Goal: Task Accomplishment & Management: Use online tool/utility

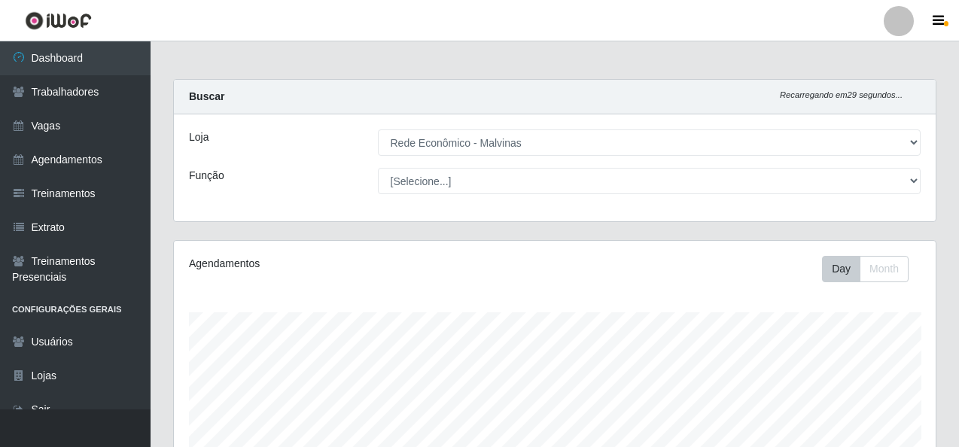
select select "194"
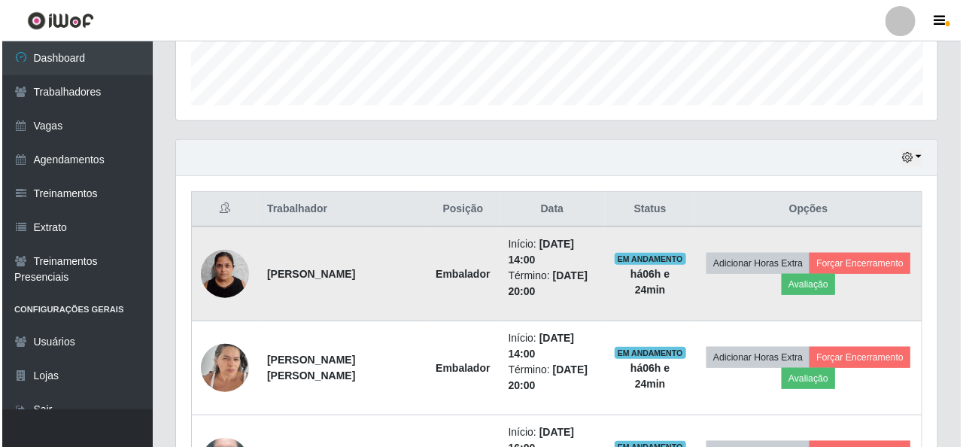
scroll to position [312, 761]
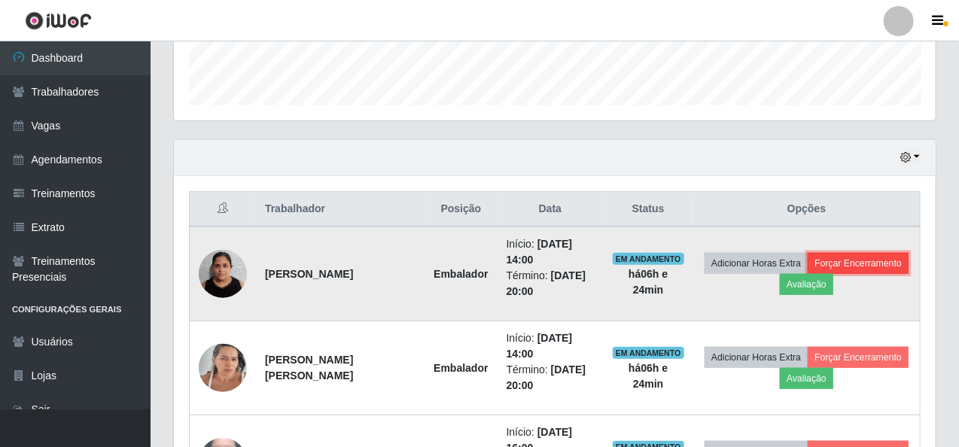
click at [837, 259] on button "Forçar Encerramento" at bounding box center [857, 263] width 101 height 21
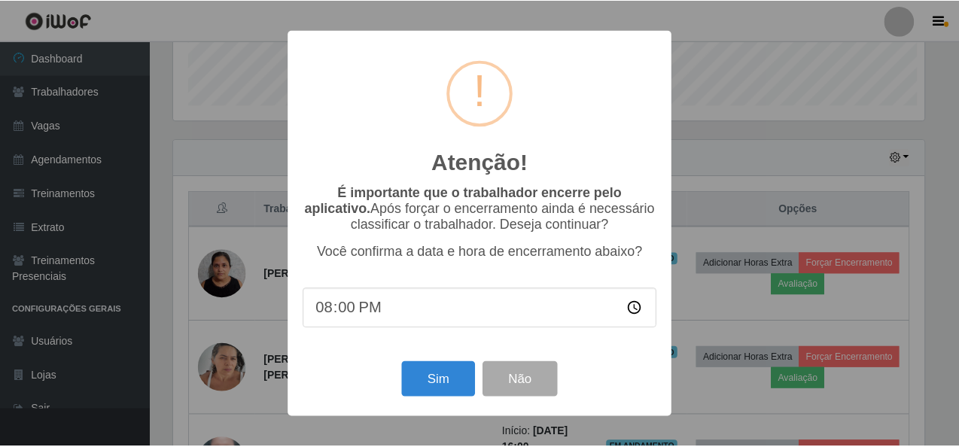
scroll to position [312, 755]
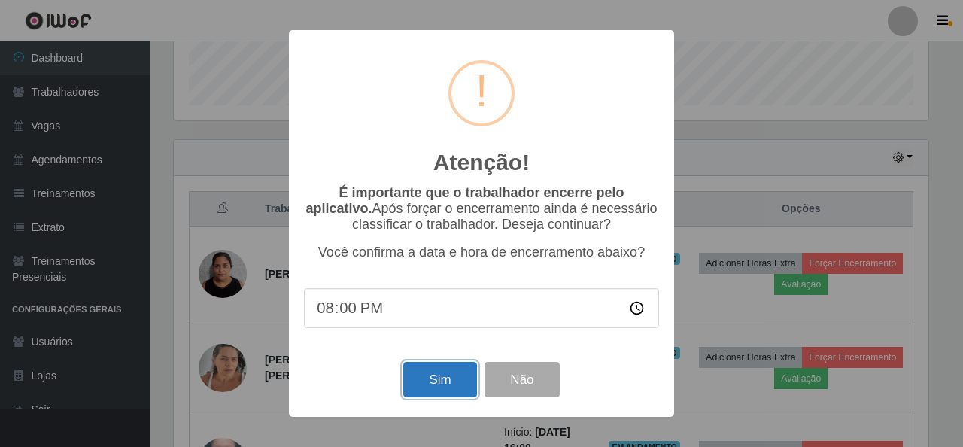
click at [427, 380] on button "Sim" at bounding box center [439, 379] width 73 height 35
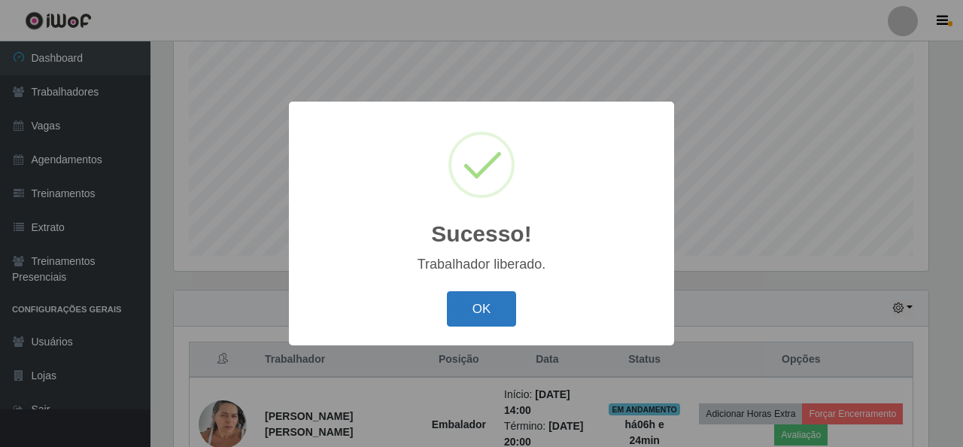
click at [494, 311] on button "OK" at bounding box center [482, 308] width 70 height 35
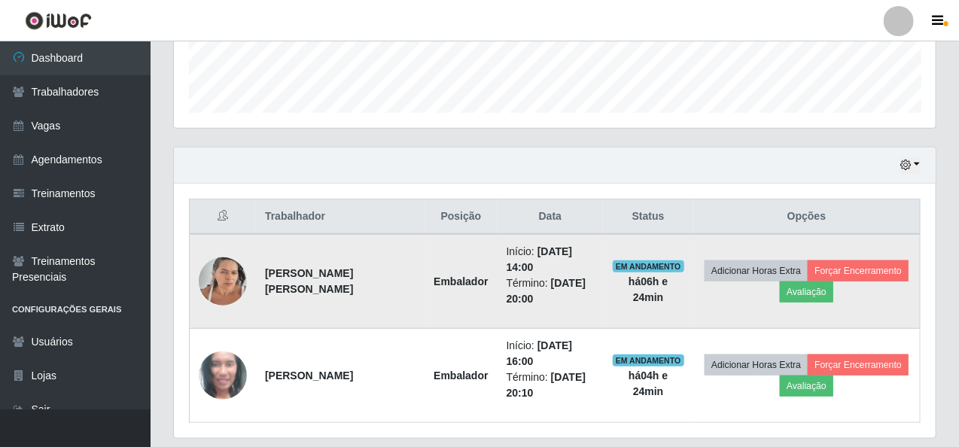
scroll to position [469, 0]
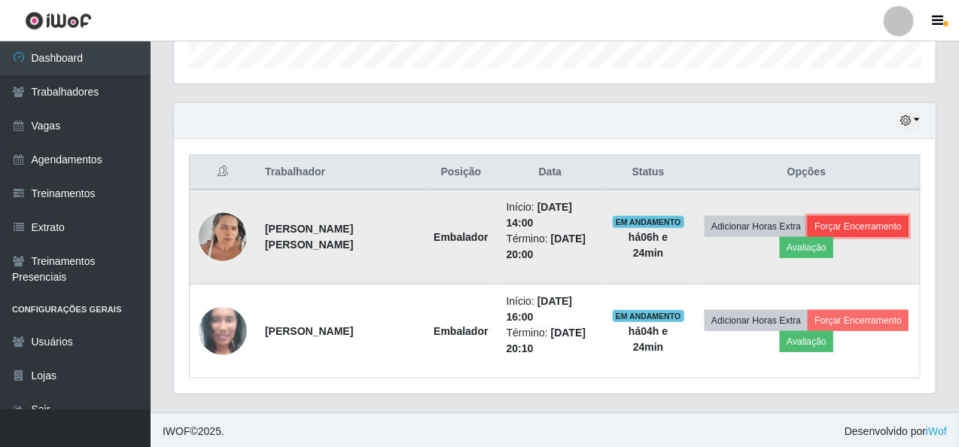
click at [839, 221] on button "Forçar Encerramento" at bounding box center [857, 226] width 101 height 21
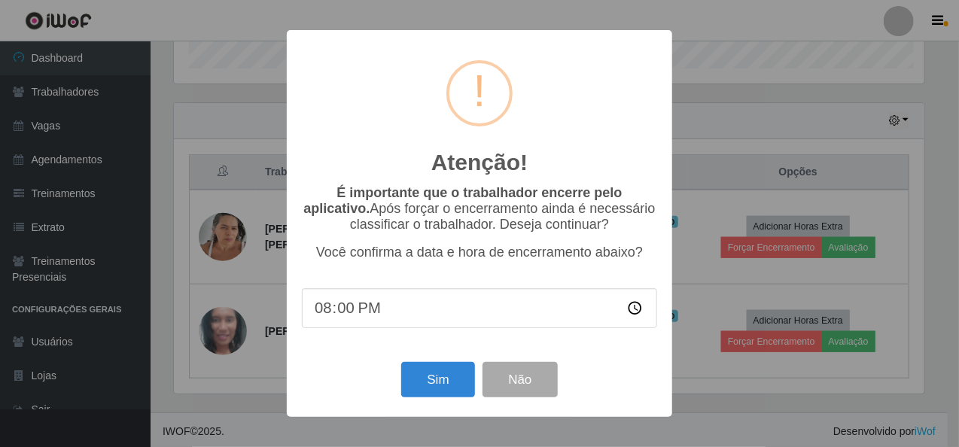
scroll to position [312, 755]
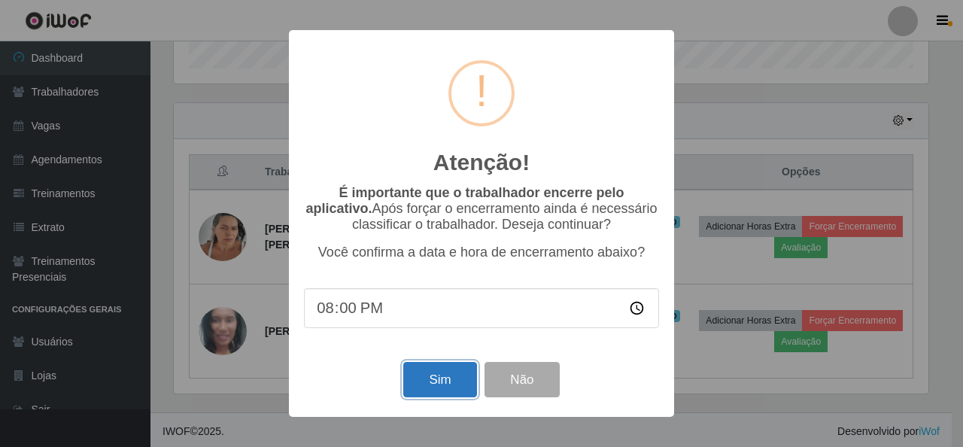
click at [418, 374] on button "Sim" at bounding box center [439, 379] width 73 height 35
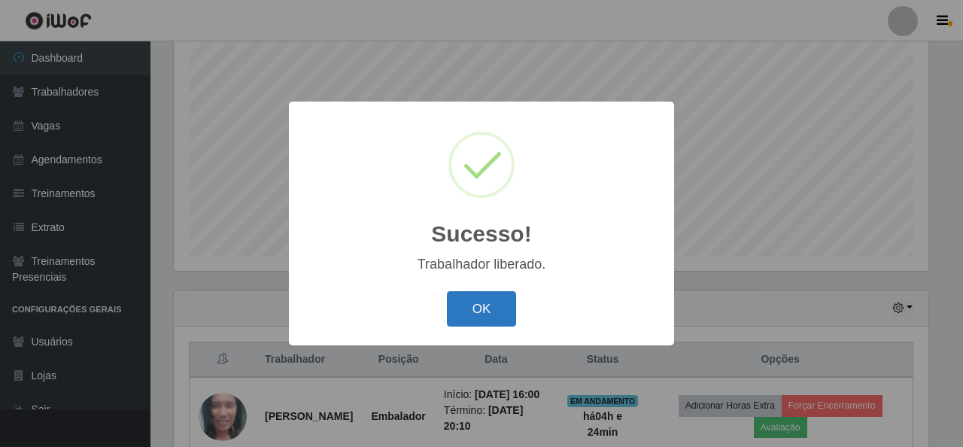
click at [508, 315] on button "OK" at bounding box center [482, 308] width 70 height 35
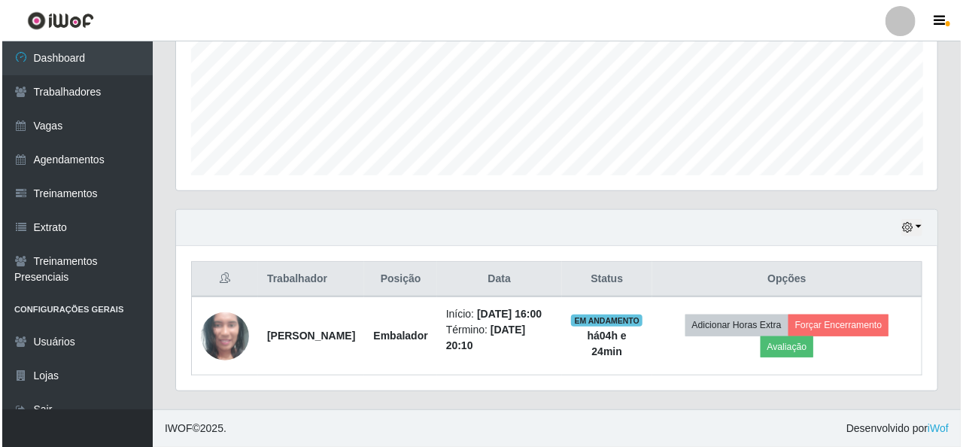
scroll to position [376, 0]
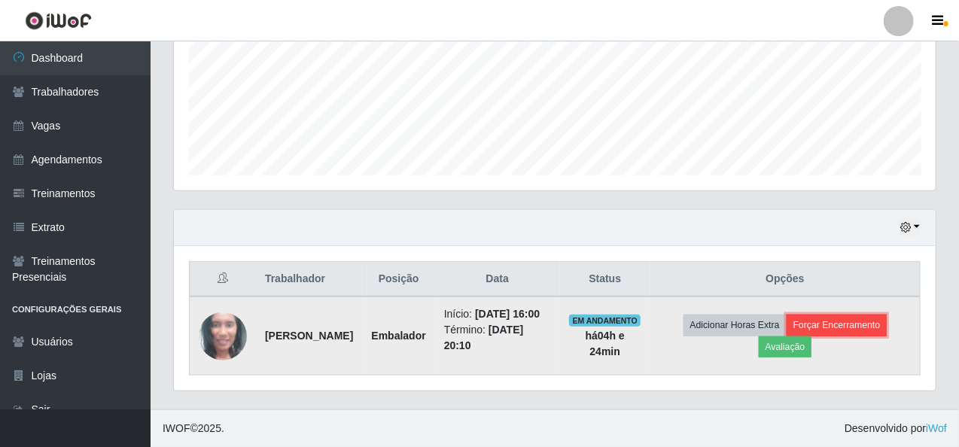
click at [817, 314] on button "Forçar Encerramento" at bounding box center [836, 324] width 101 height 21
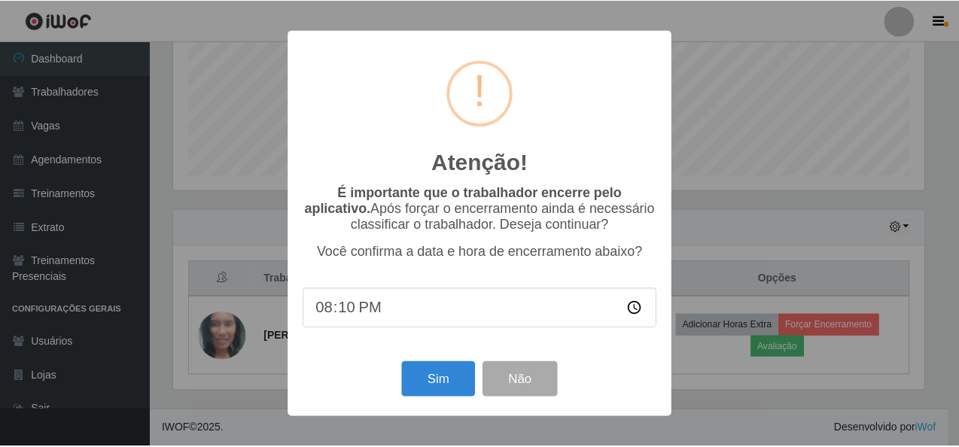
scroll to position [312, 755]
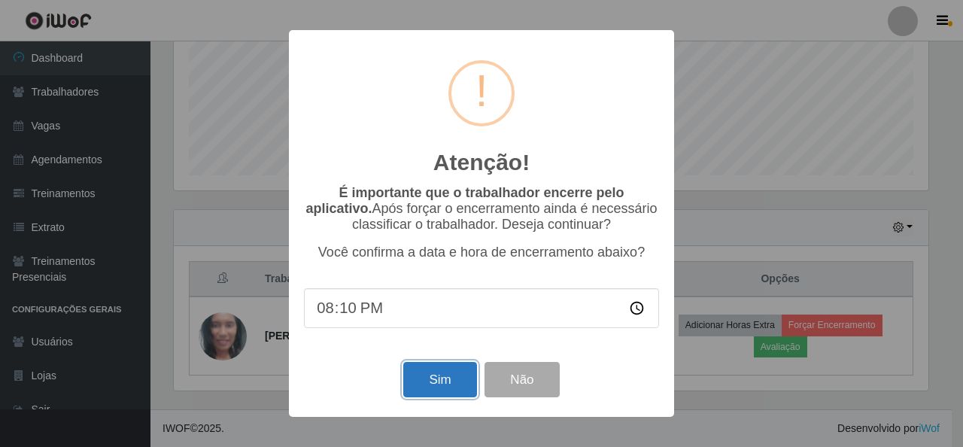
click at [456, 374] on button "Sim" at bounding box center [439, 379] width 73 height 35
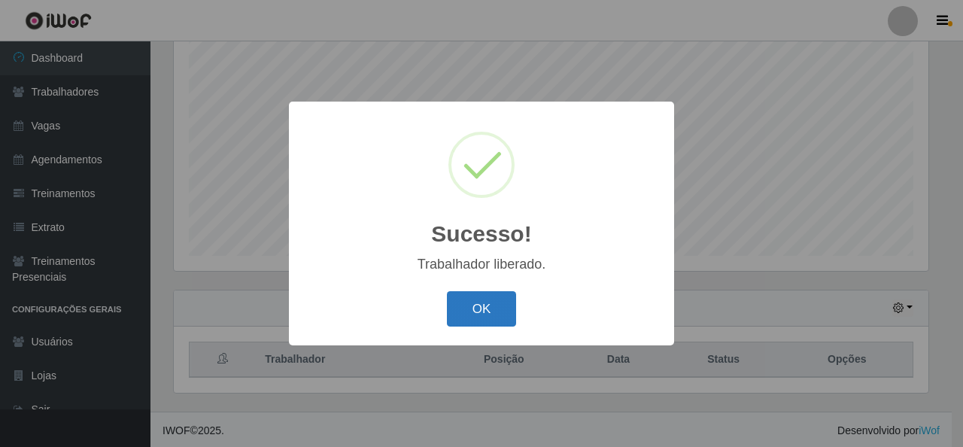
click at [473, 301] on button "OK" at bounding box center [482, 308] width 70 height 35
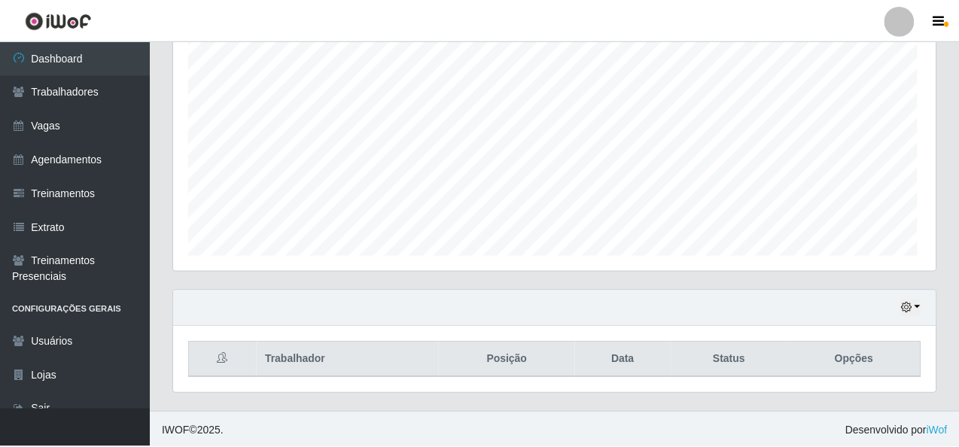
scroll to position [0, 0]
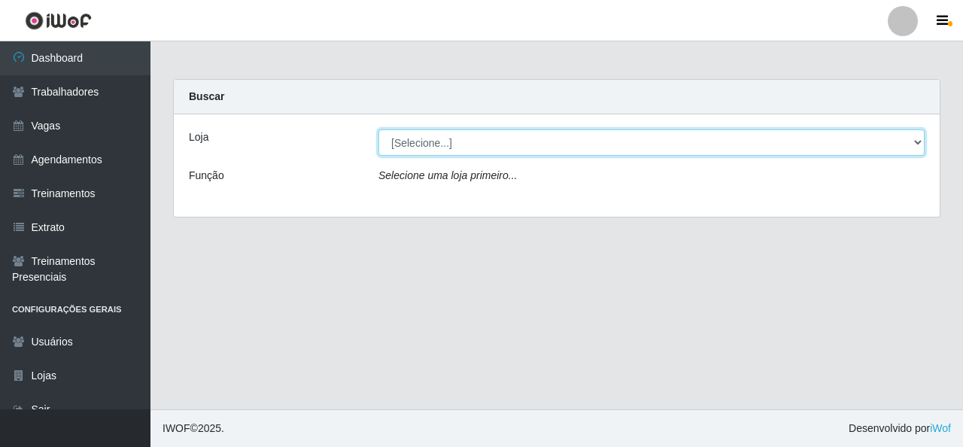
click at [857, 139] on select "[Selecione...] Rede Econômico - Malvinas Rede Econômico - Prata" at bounding box center [651, 142] width 546 height 26
select select "194"
click at [378, 129] on select "[Selecione...] Rede Econômico - Malvinas Rede Econômico - Prata" at bounding box center [651, 142] width 546 height 26
click at [622, 141] on select "[Selecione...] Rede Econômico - Malvinas Rede Econômico - Prata" at bounding box center [651, 142] width 546 height 26
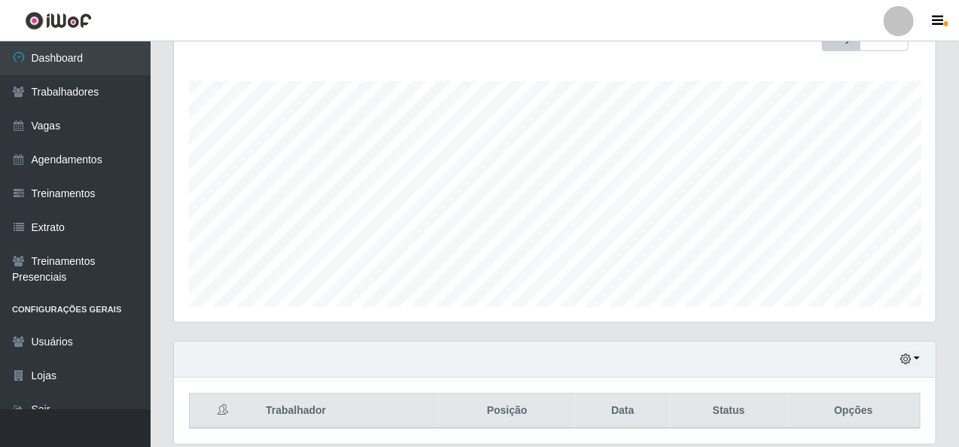
scroll to position [282, 0]
